Goal: Information Seeking & Learning: Learn about a topic

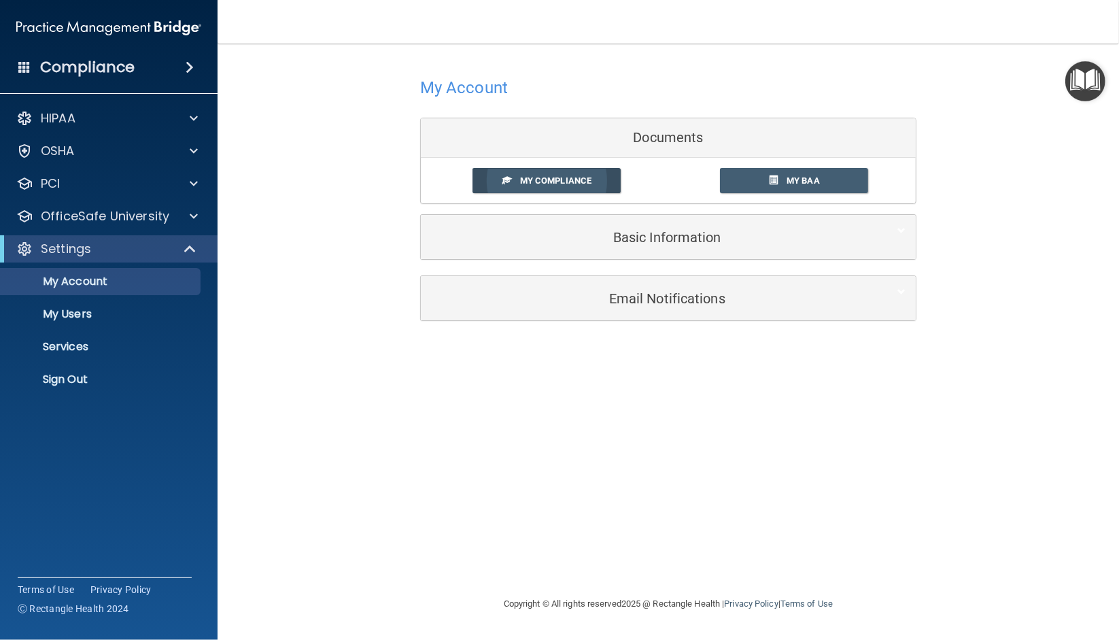
click at [566, 181] on span "My Compliance" at bounding box center [555, 180] width 71 height 10
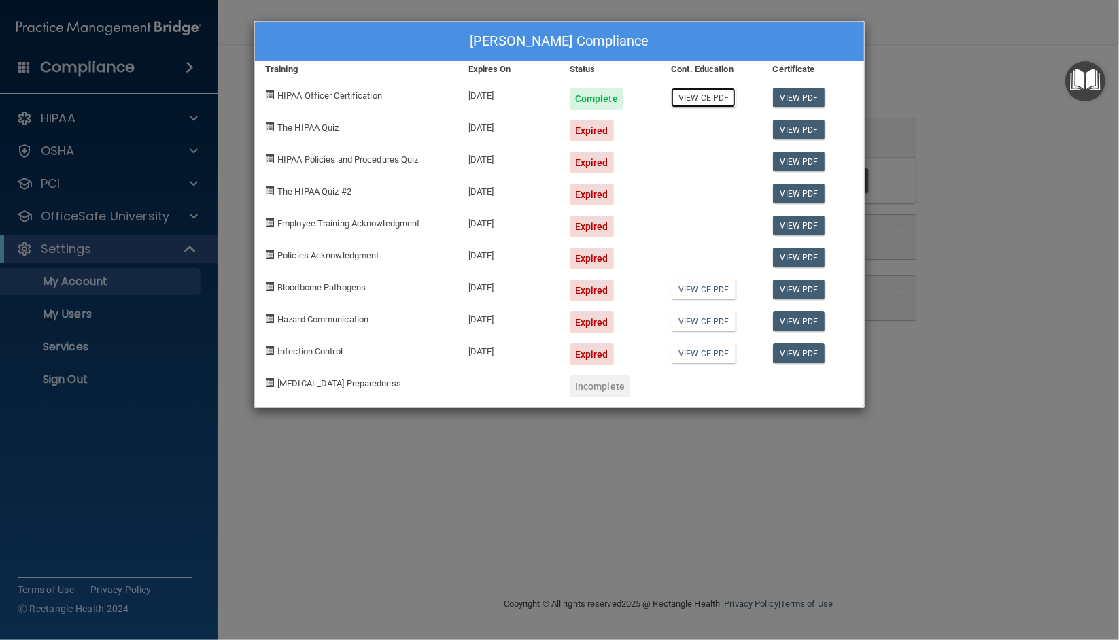
click at [715, 97] on link "View CE PDF" at bounding box center [703, 98] width 65 height 20
click at [789, 225] on link "View PDF" at bounding box center [799, 226] width 52 height 20
click at [711, 290] on link "View CE PDF" at bounding box center [703, 289] width 65 height 20
click at [791, 128] on link "View PDF" at bounding box center [799, 130] width 52 height 20
click at [580, 129] on div "Expired" at bounding box center [592, 131] width 44 height 22
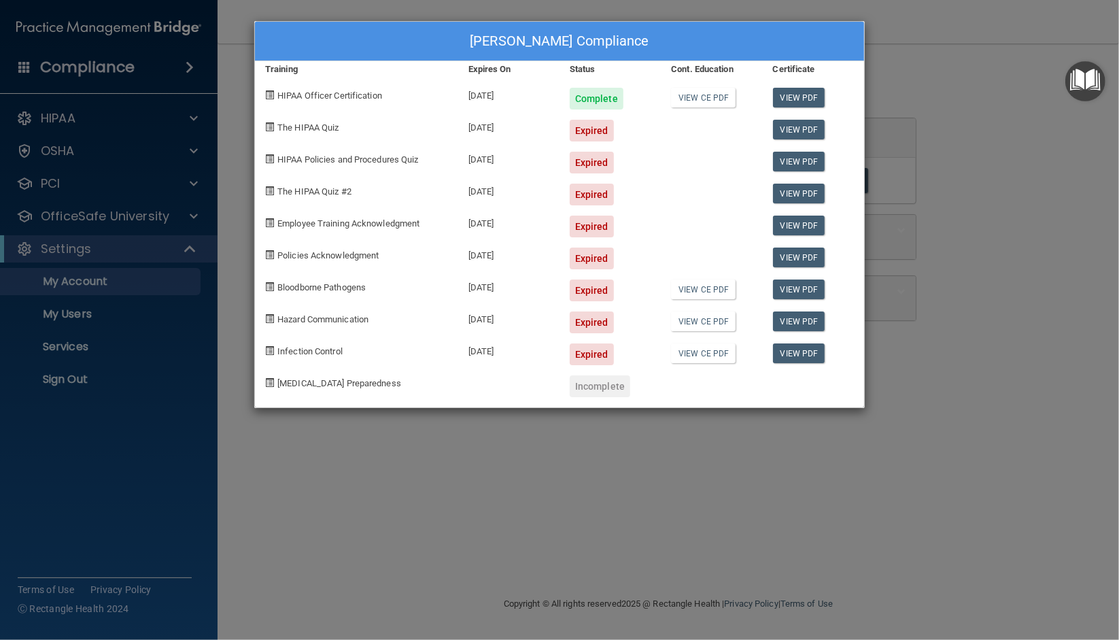
click at [70, 219] on div "Shweta Chapagain's Compliance Training Expires On Status Cont. Education Certif…" at bounding box center [559, 320] width 1119 height 640
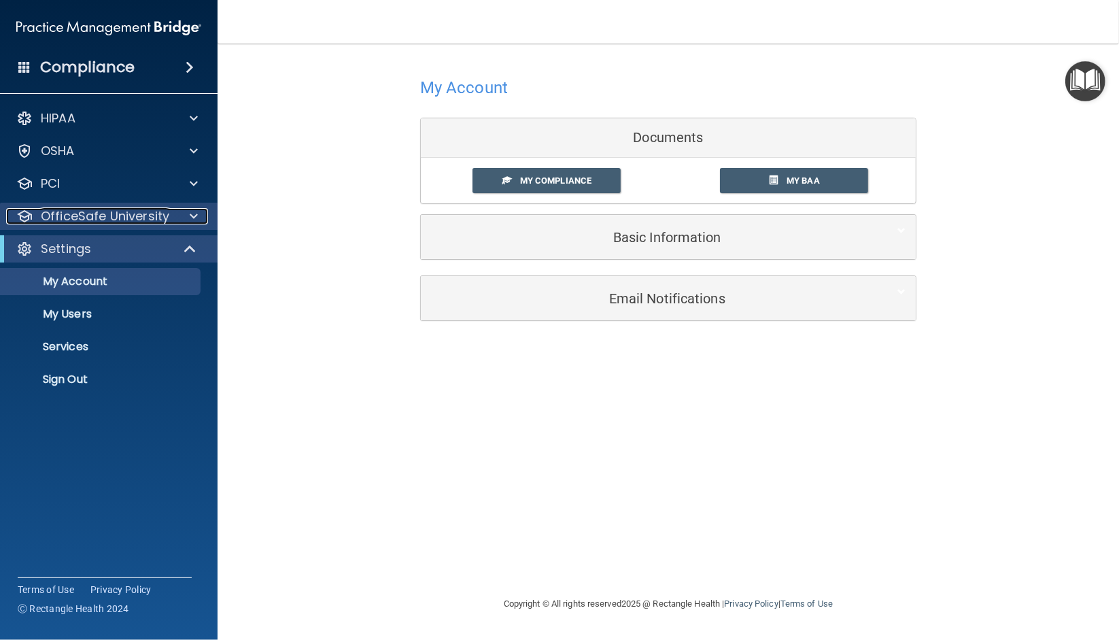
click at [193, 218] on span at bounding box center [194, 216] width 8 height 16
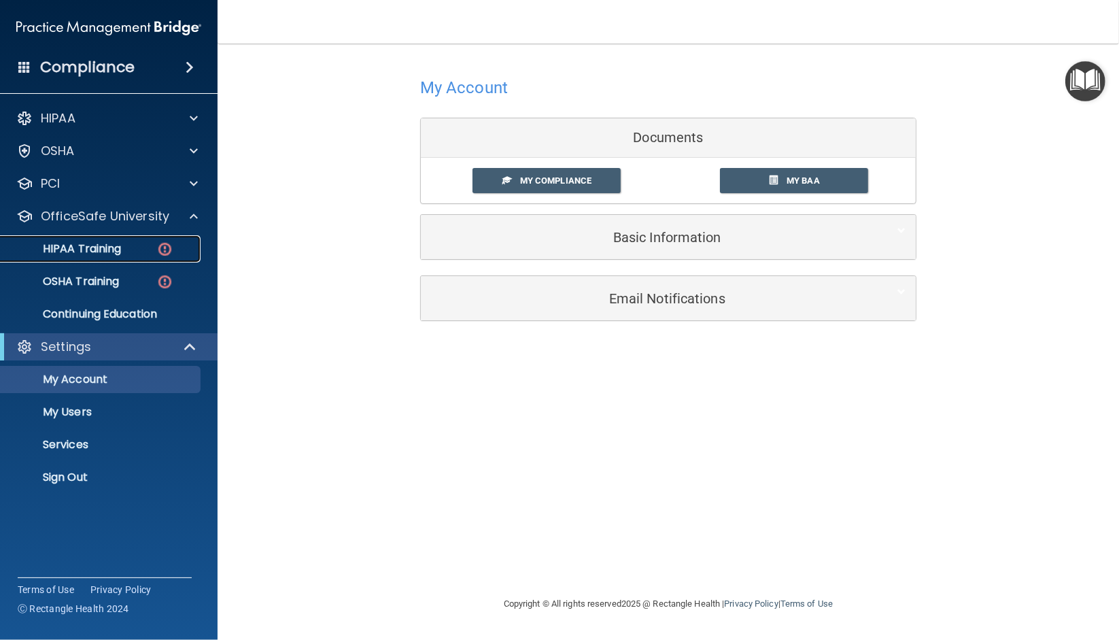
click at [96, 246] on p "HIPAA Training" at bounding box center [65, 249] width 112 height 14
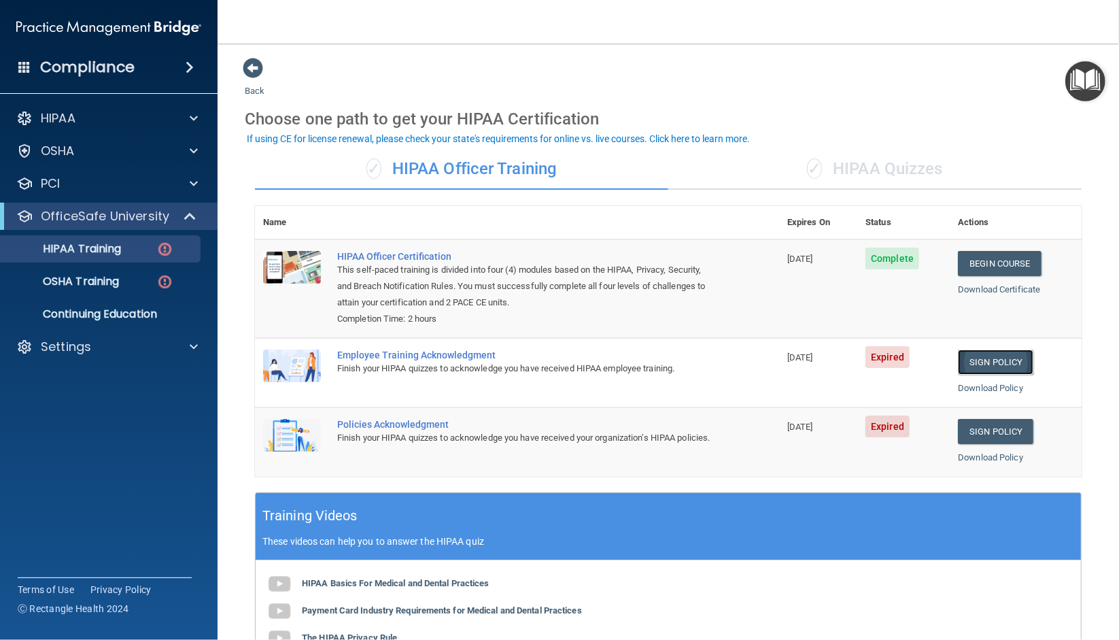
click at [980, 362] on link "Sign Policy" at bounding box center [995, 361] width 75 height 25
click at [989, 362] on link "Sign Policy" at bounding box center [995, 361] width 75 height 25
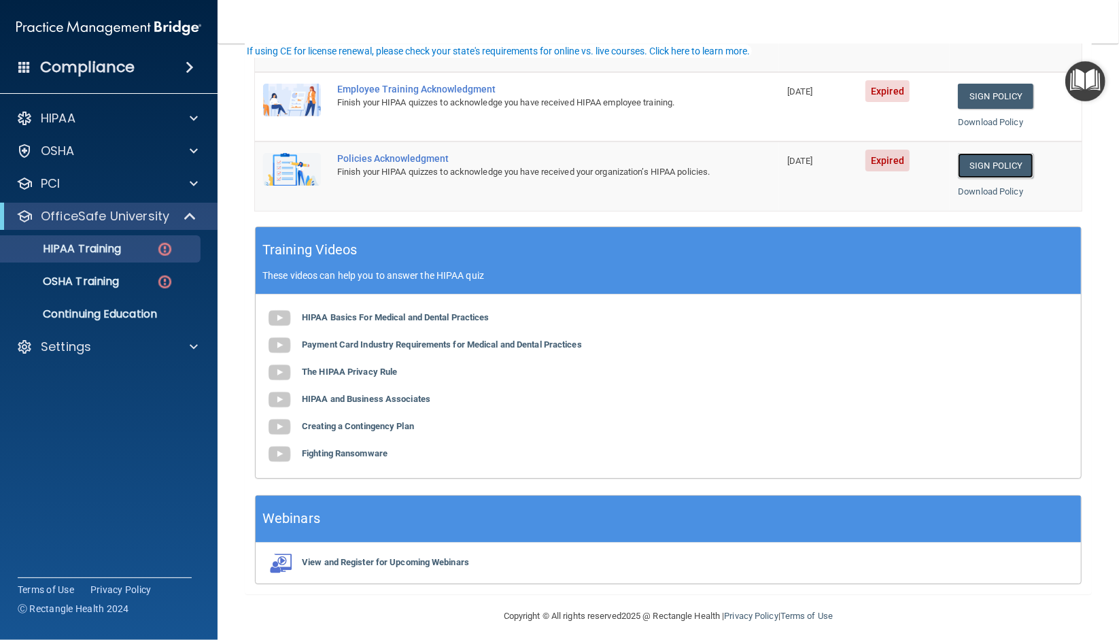
scroll to position [271, 0]
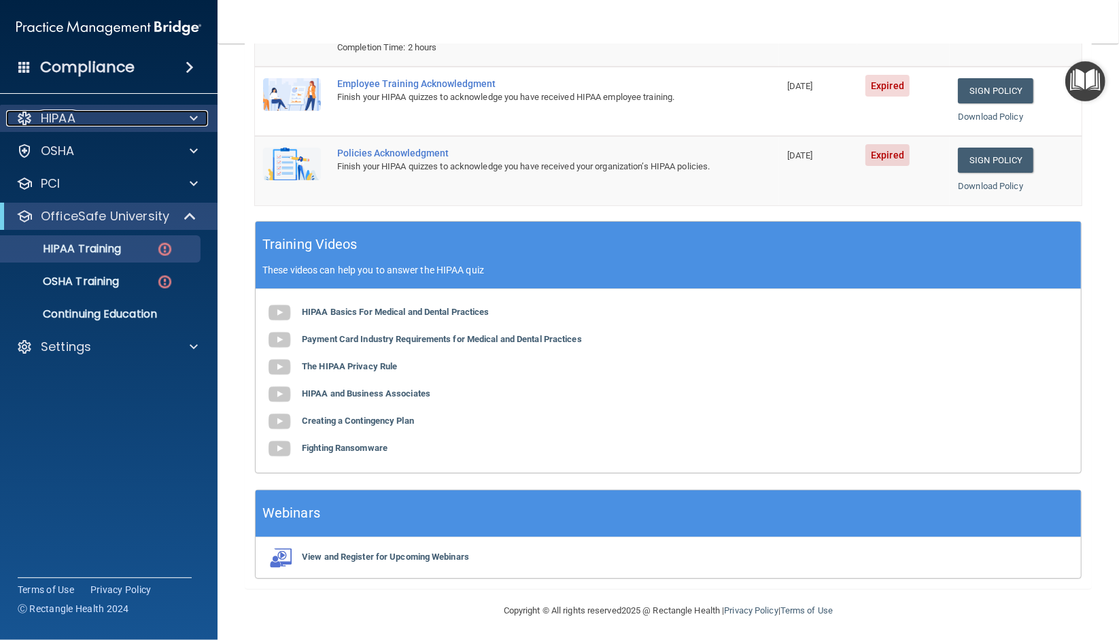
click at [196, 116] on span at bounding box center [194, 118] width 8 height 16
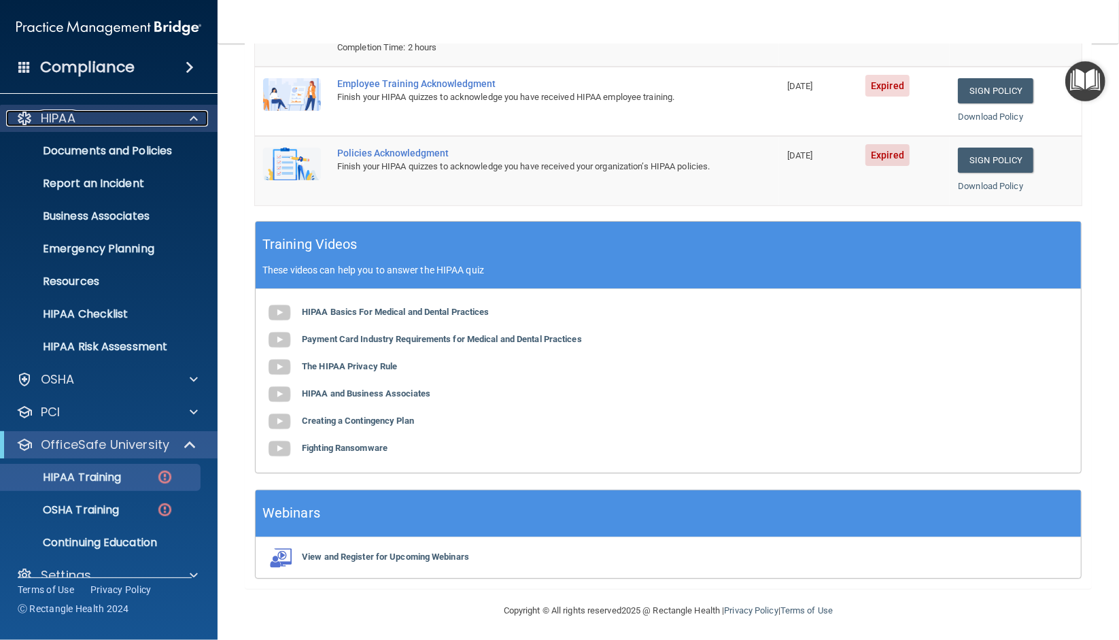
click at [196, 116] on span at bounding box center [194, 118] width 8 height 16
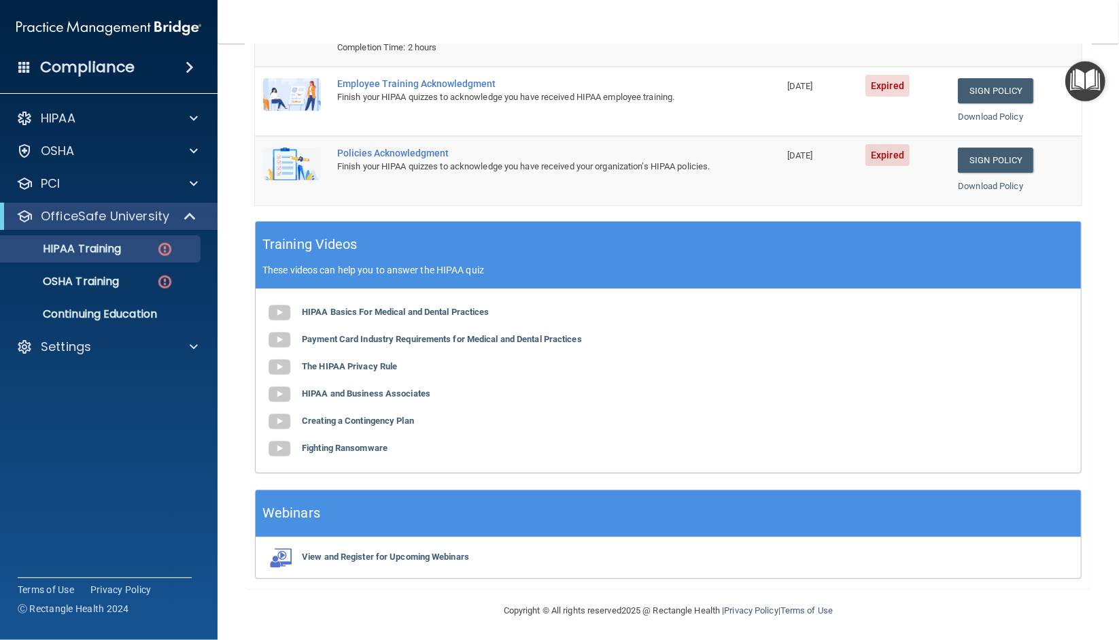
click at [188, 68] on span at bounding box center [190, 67] width 8 height 16
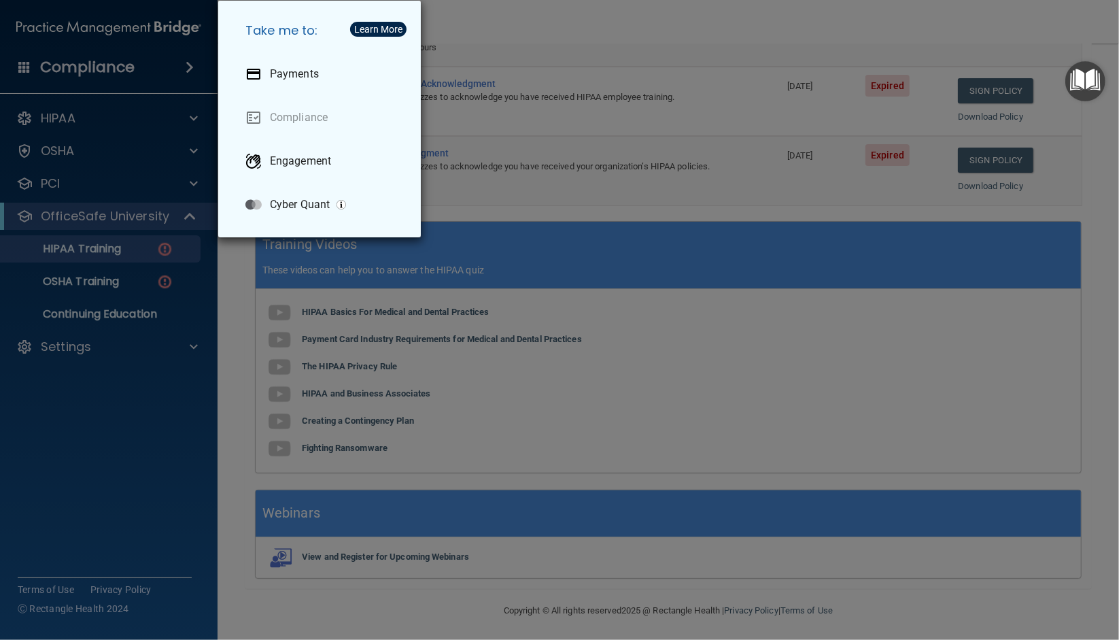
click at [106, 387] on div "Take me to: Payments Compliance Engagement Cyber Quant" at bounding box center [559, 320] width 1119 height 640
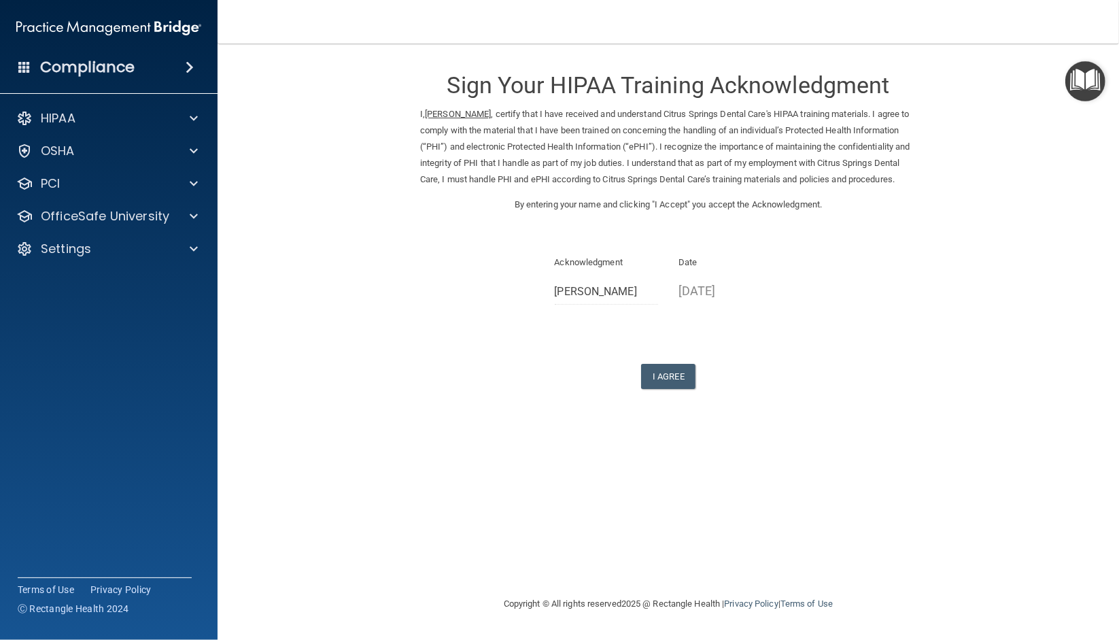
click at [573, 246] on div "Sign Your HIPAA Training Acknowledgment I, Shweta Chapagain , certify that I ha…" at bounding box center [668, 223] width 496 height 332
click at [664, 389] on button "I Agree" at bounding box center [668, 376] width 54 height 25
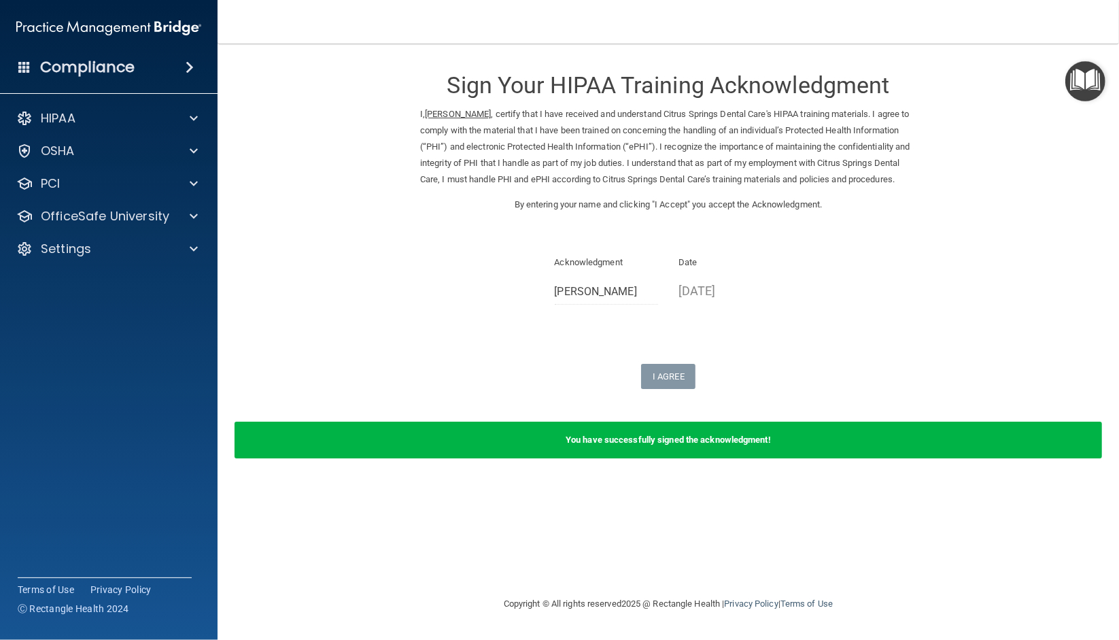
click at [1091, 85] on img "Open Resource Center" at bounding box center [1085, 81] width 40 height 40
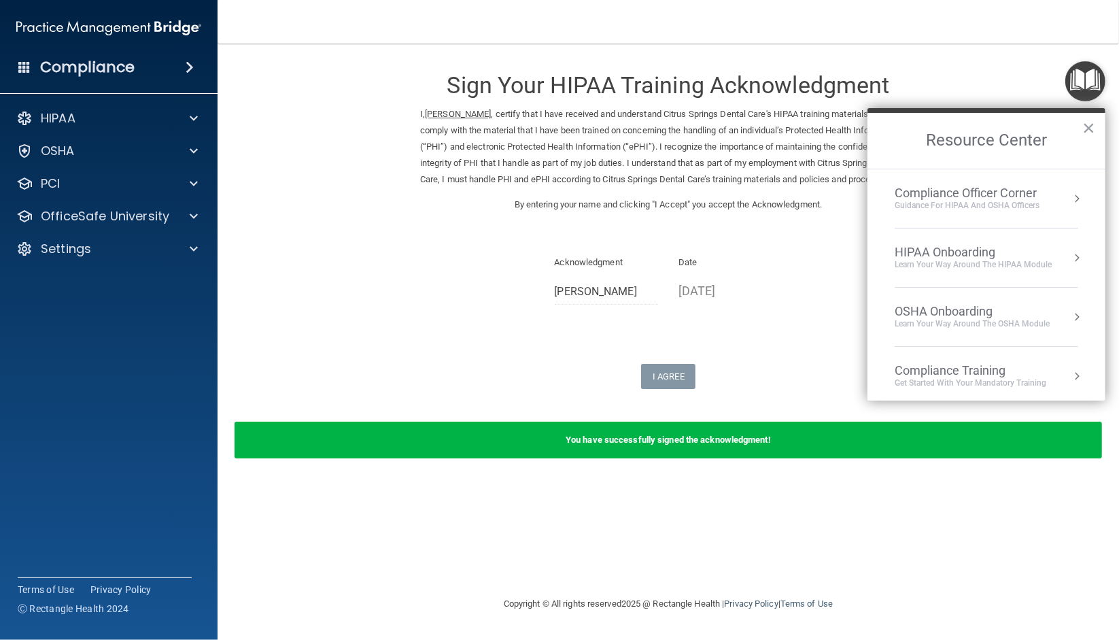
click at [1096, 126] on h2 "Resource Center" at bounding box center [987, 141] width 238 height 56
click at [1088, 129] on button "×" at bounding box center [1088, 128] width 13 height 22
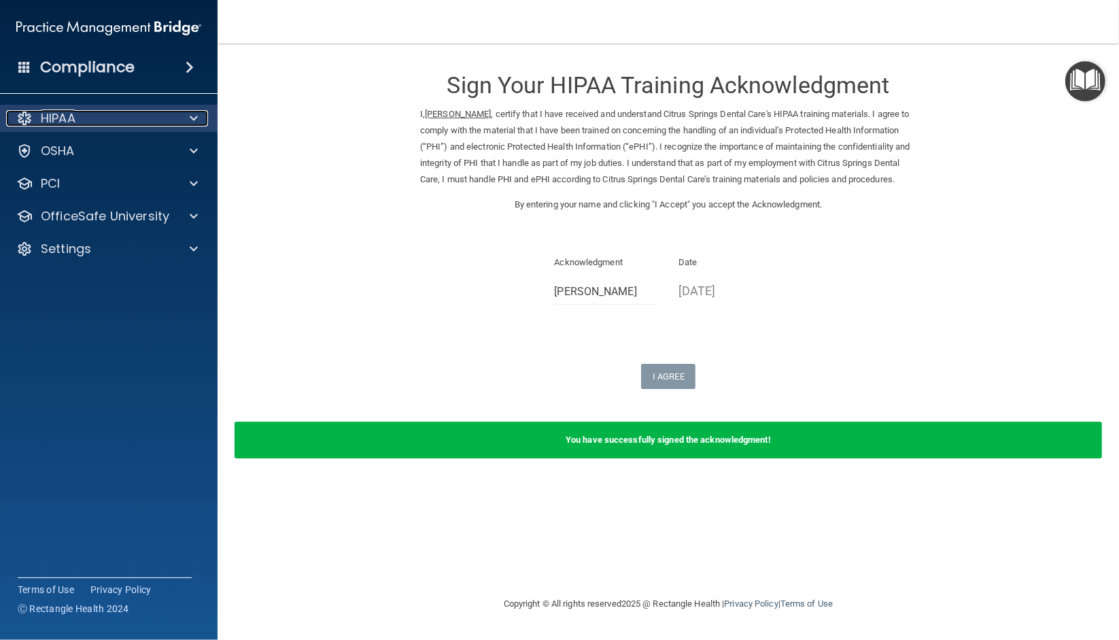
click at [194, 120] on span at bounding box center [194, 118] width 8 height 16
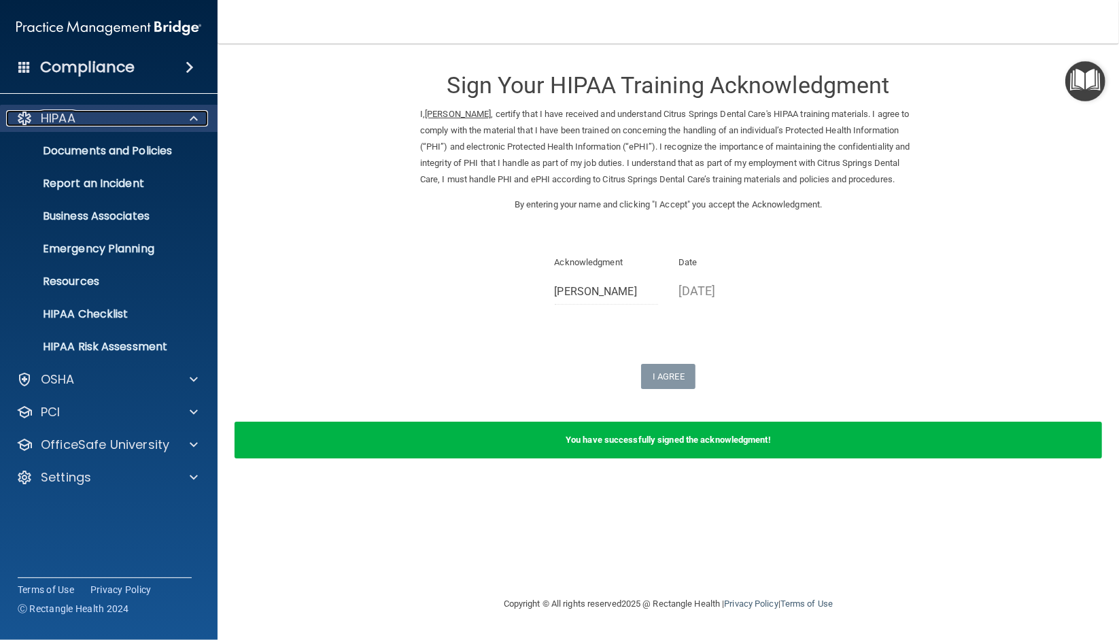
click at [202, 120] on div at bounding box center [192, 118] width 34 height 16
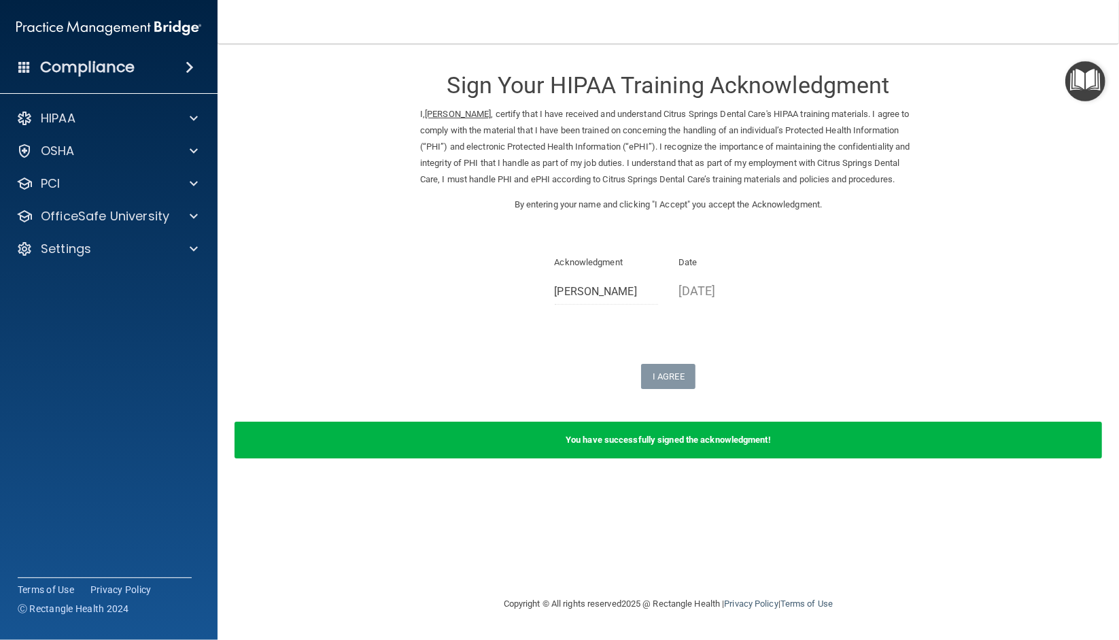
click at [107, 28] on img at bounding box center [108, 27] width 185 height 27
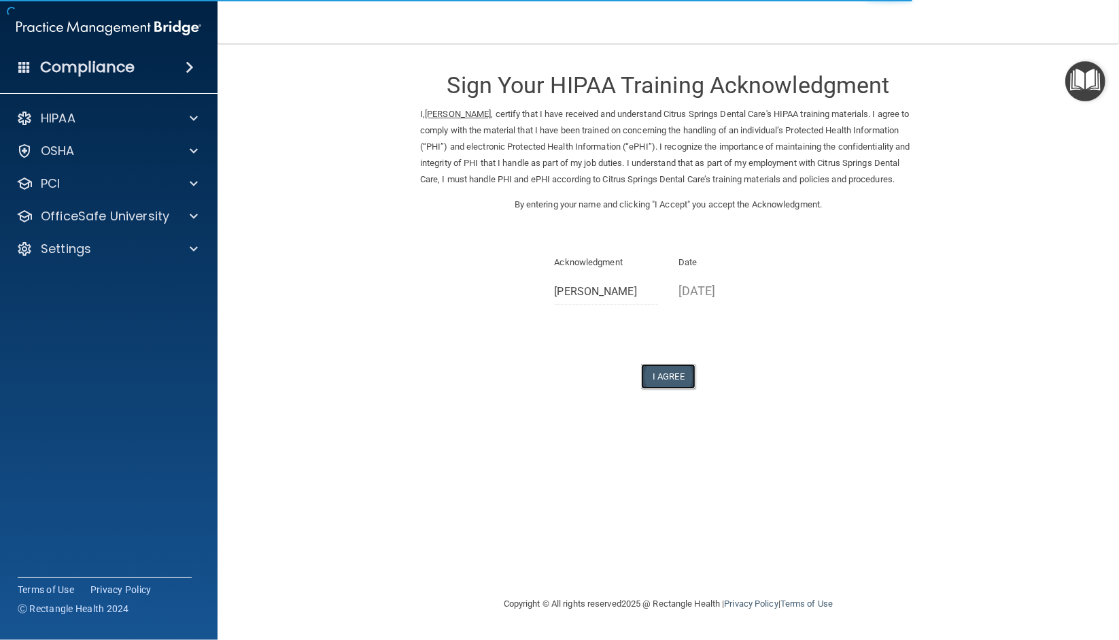
click at [659, 389] on button "I Agree" at bounding box center [668, 376] width 54 height 25
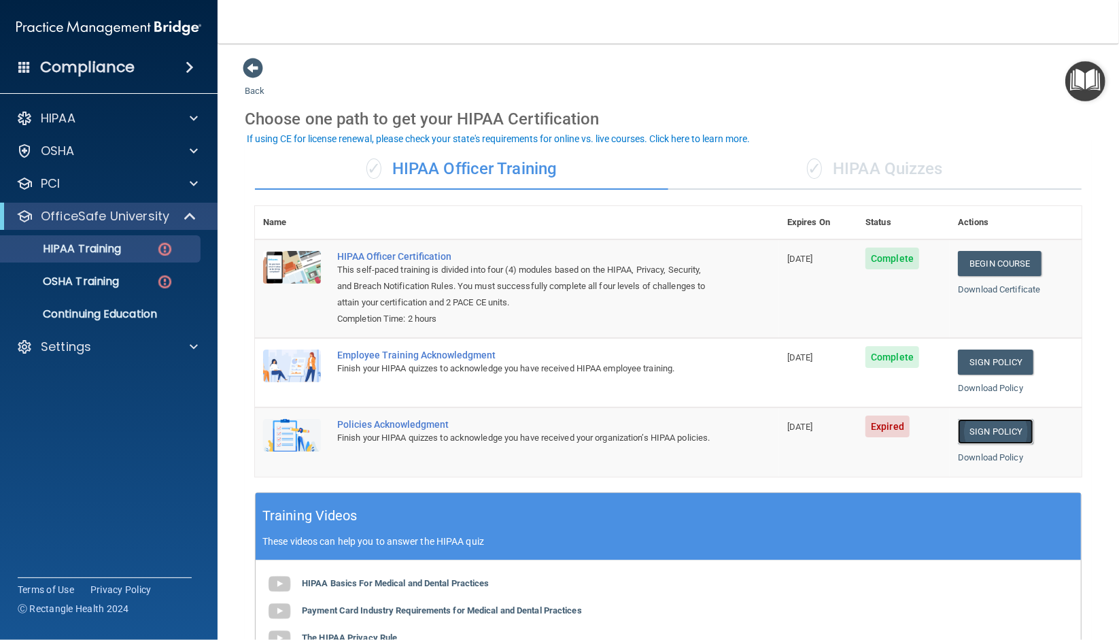
click at [963, 430] on link "Sign Policy" at bounding box center [995, 431] width 75 height 25
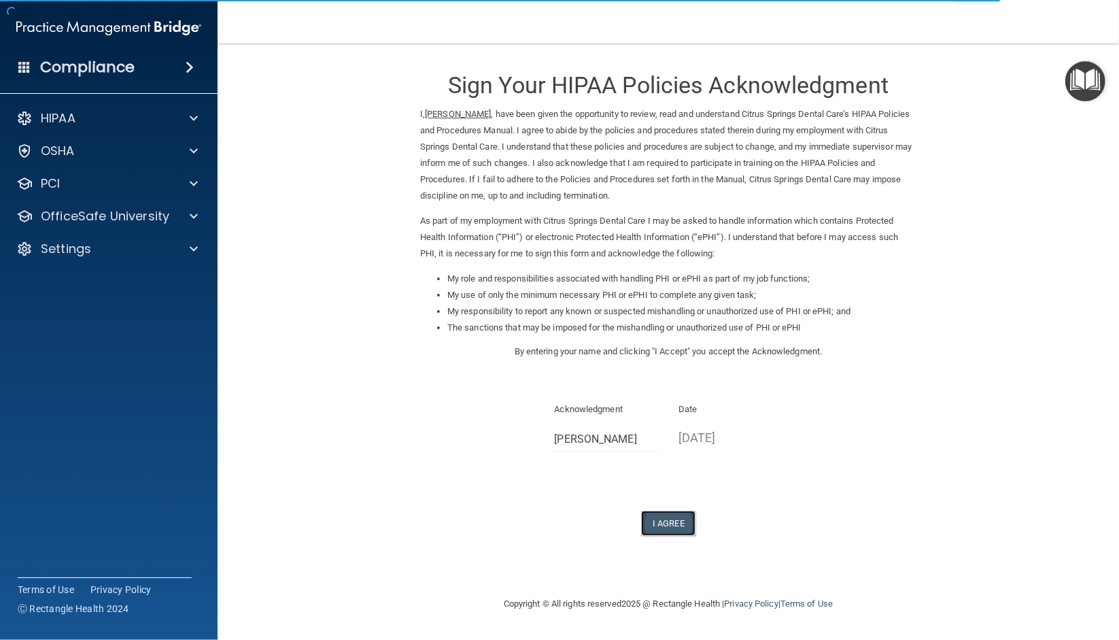
click at [664, 515] on button "I Agree" at bounding box center [668, 523] width 54 height 25
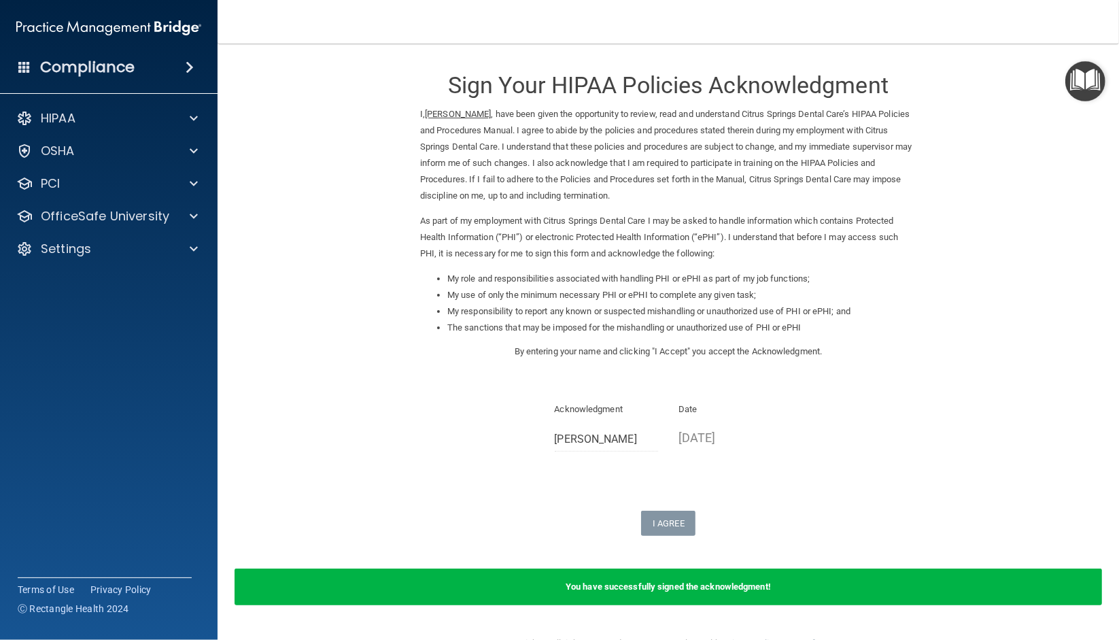
click at [99, 31] on img at bounding box center [108, 27] width 185 height 27
click at [98, 67] on h4 "Compliance" at bounding box center [87, 67] width 95 height 19
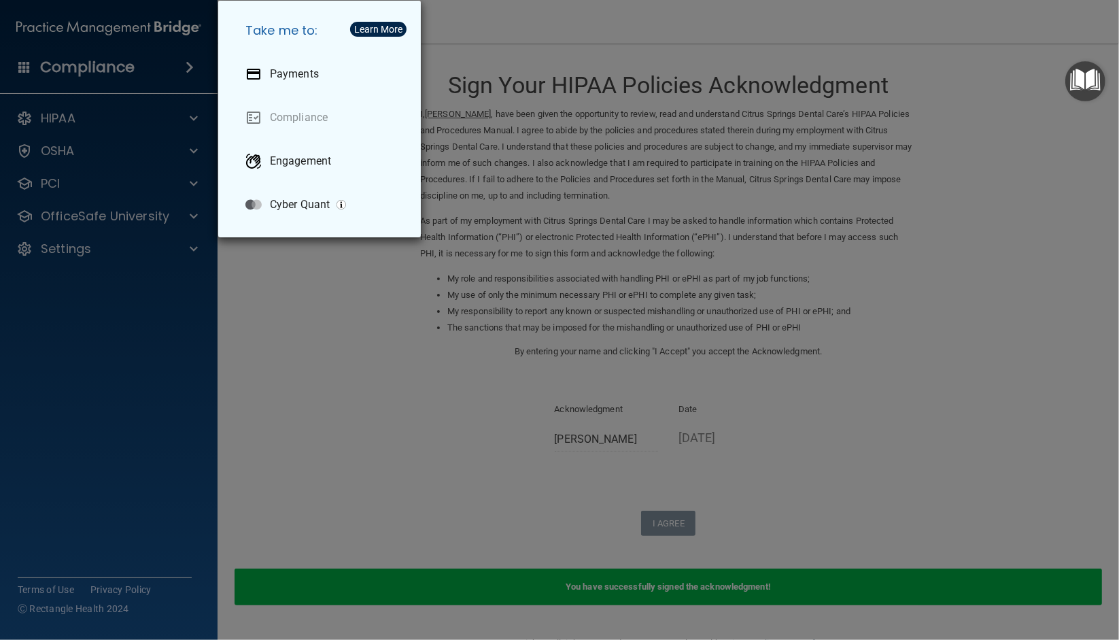
click at [16, 67] on div "Take me to: Payments Compliance Engagement Cyber Quant" at bounding box center [559, 320] width 1119 height 640
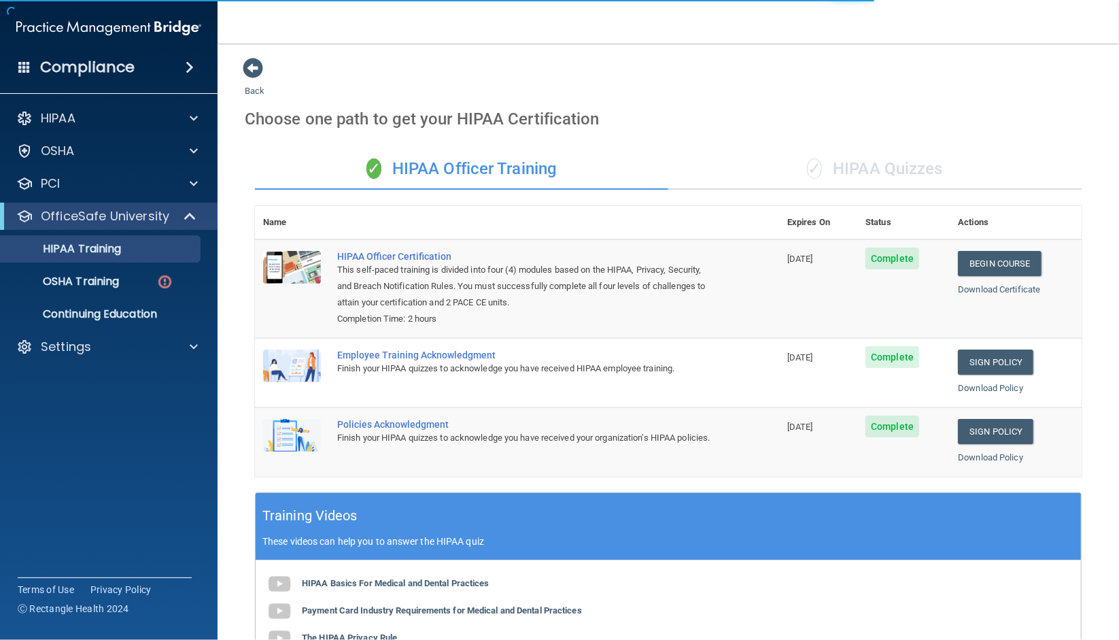
scroll to position [271, 0]
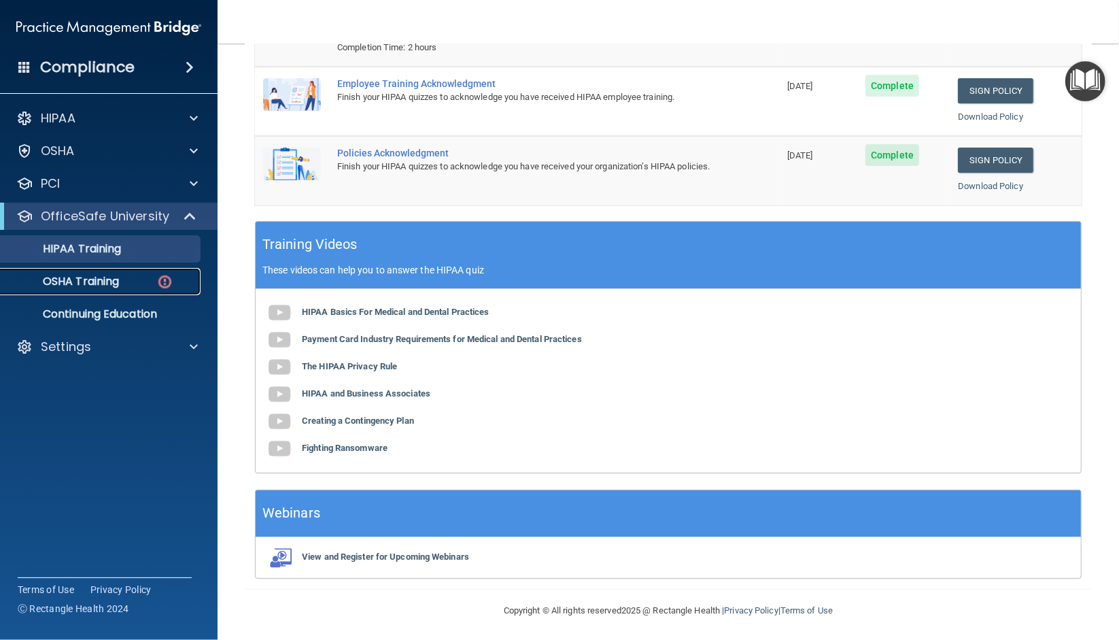
click at [99, 287] on p "OSHA Training" at bounding box center [64, 282] width 110 height 14
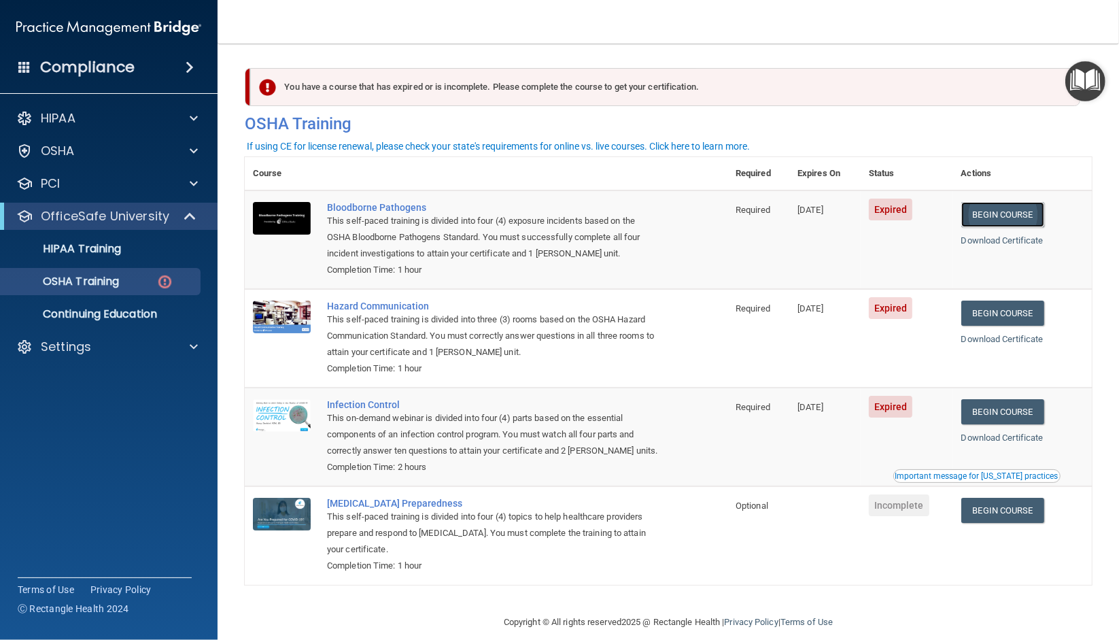
click at [995, 216] on link "Begin Course" at bounding box center [1002, 214] width 83 height 25
